Goal: Task Accomplishment & Management: Use online tool/utility

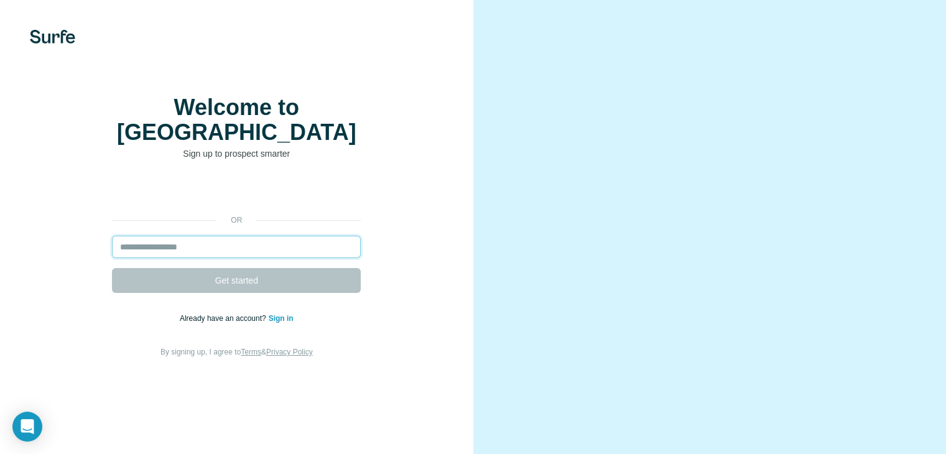
click at [221, 256] on input "email" at bounding box center [236, 247] width 249 height 22
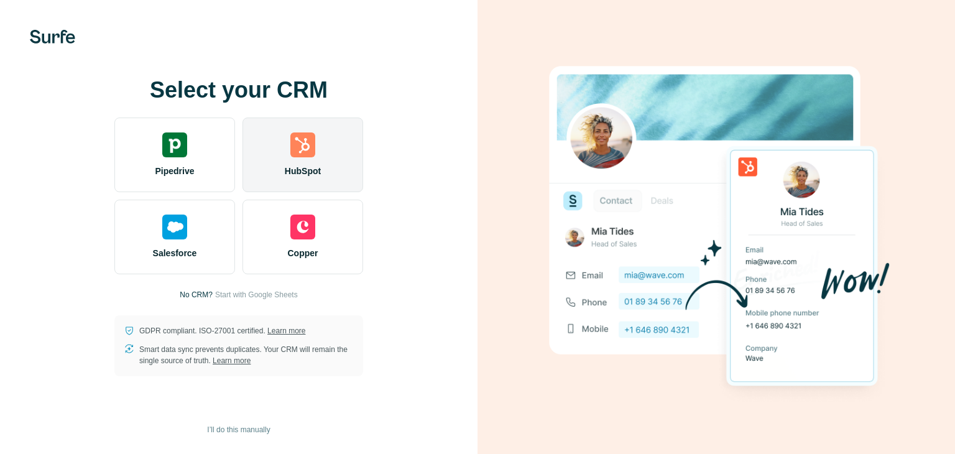
click at [289, 144] on div "HubSpot" at bounding box center [303, 155] width 121 height 75
click at [313, 153] on img at bounding box center [302, 144] width 25 height 25
